Goal: Transaction & Acquisition: Purchase product/service

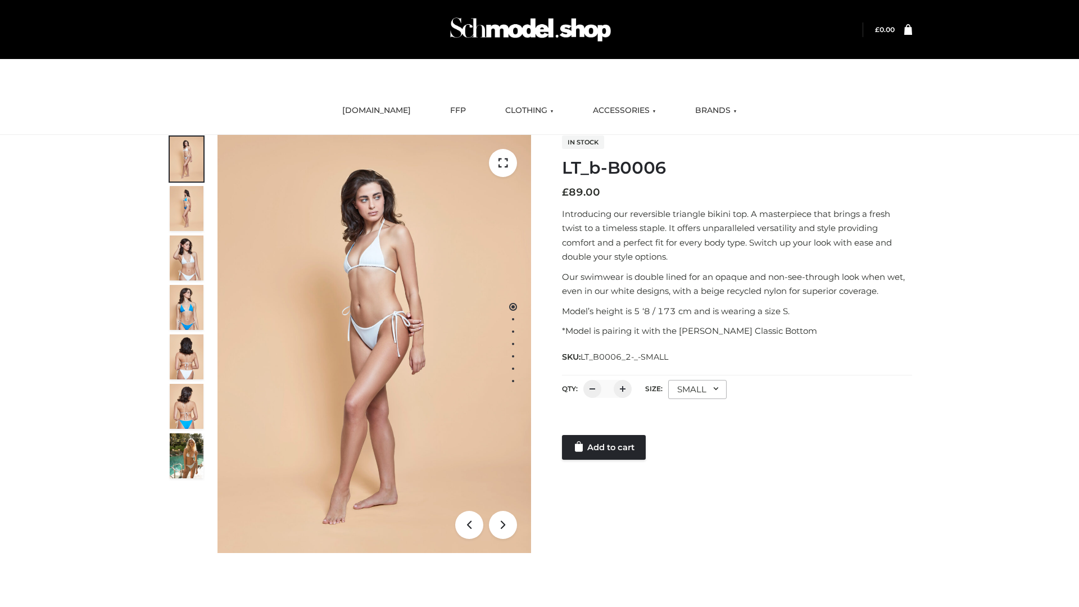
click at [605, 447] on link "Add to cart" at bounding box center [604, 447] width 84 height 25
